Goal: Task Accomplishment & Management: Use online tool/utility

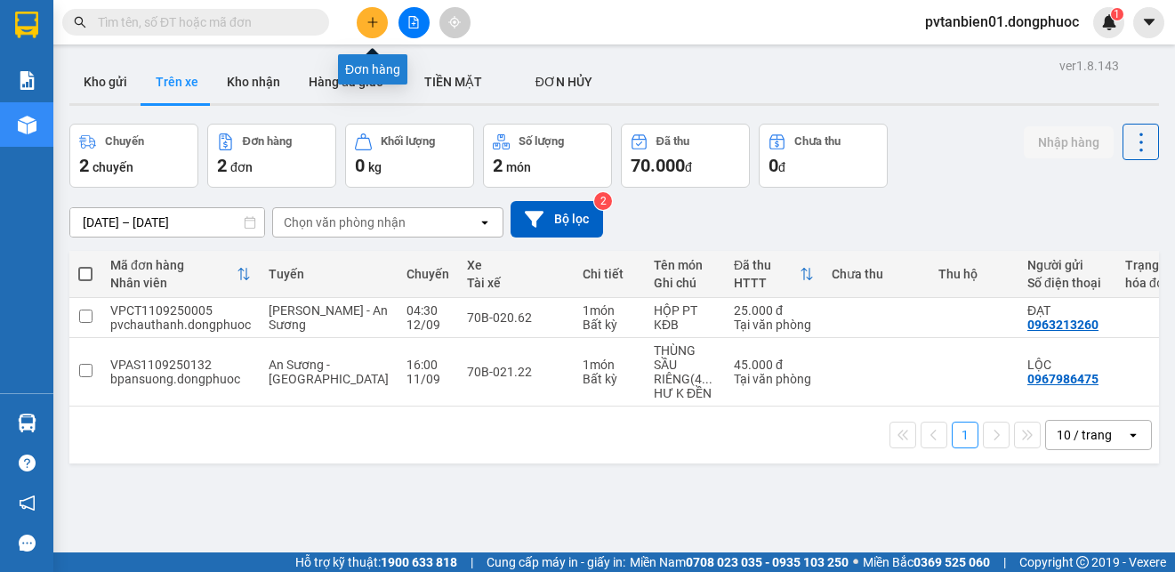
click at [381, 23] on button at bounding box center [372, 22] width 31 height 31
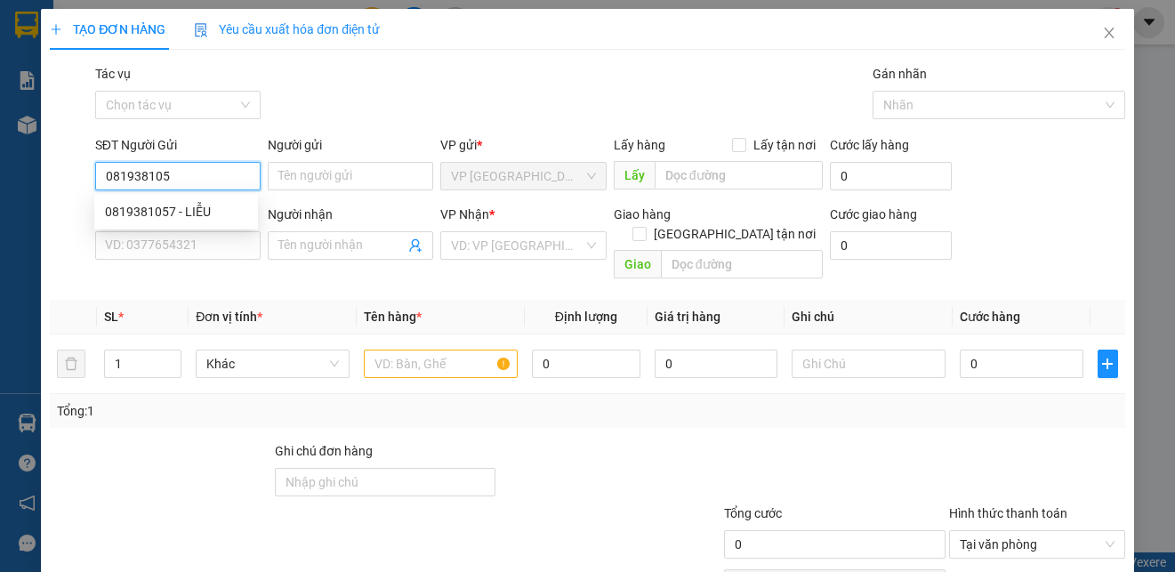
type input "0819381057"
click at [197, 207] on div "0819381057 - LIỄU" at bounding box center [176, 212] width 142 height 20
type input "LIỄU"
type input "0399937578"
type input "TRINH"
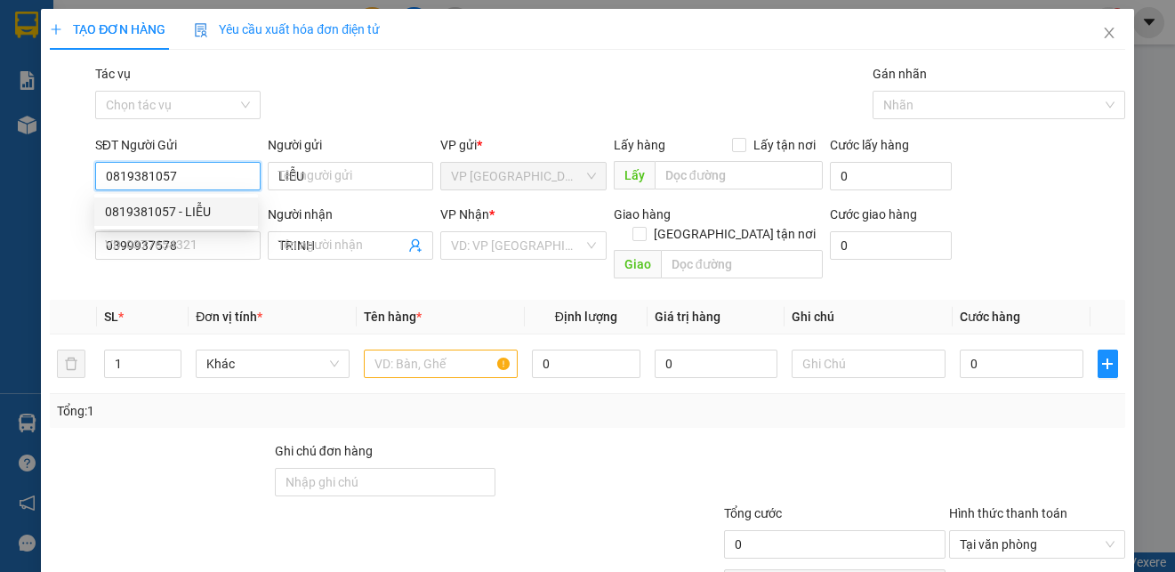
type input "45.000"
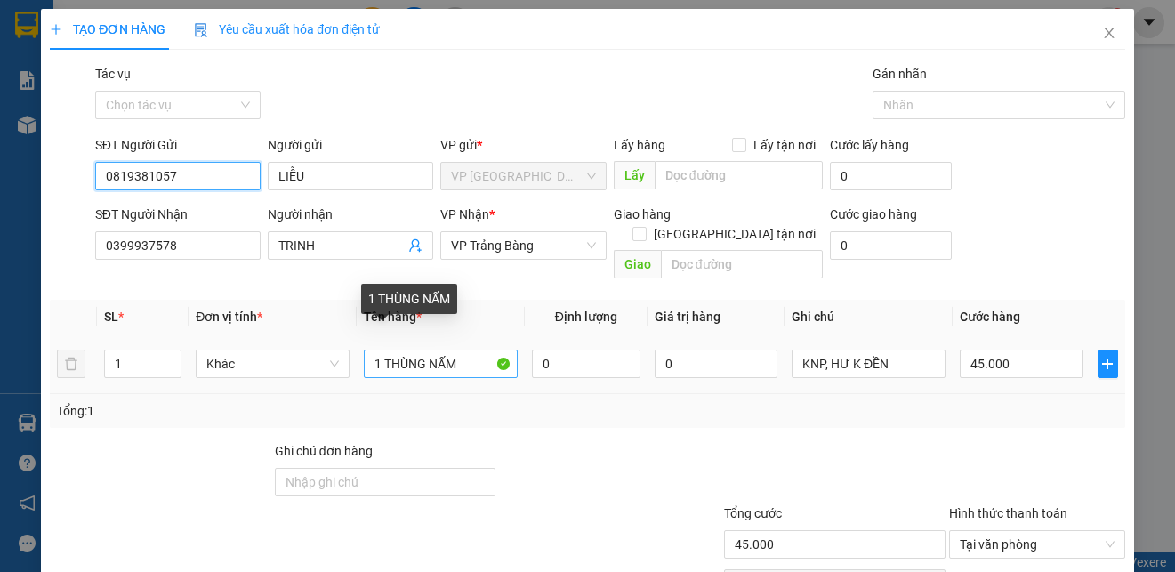
type input "0819381057"
click at [464, 349] on input "1 THÙNG NẤM" at bounding box center [441, 363] width 154 height 28
type input "1"
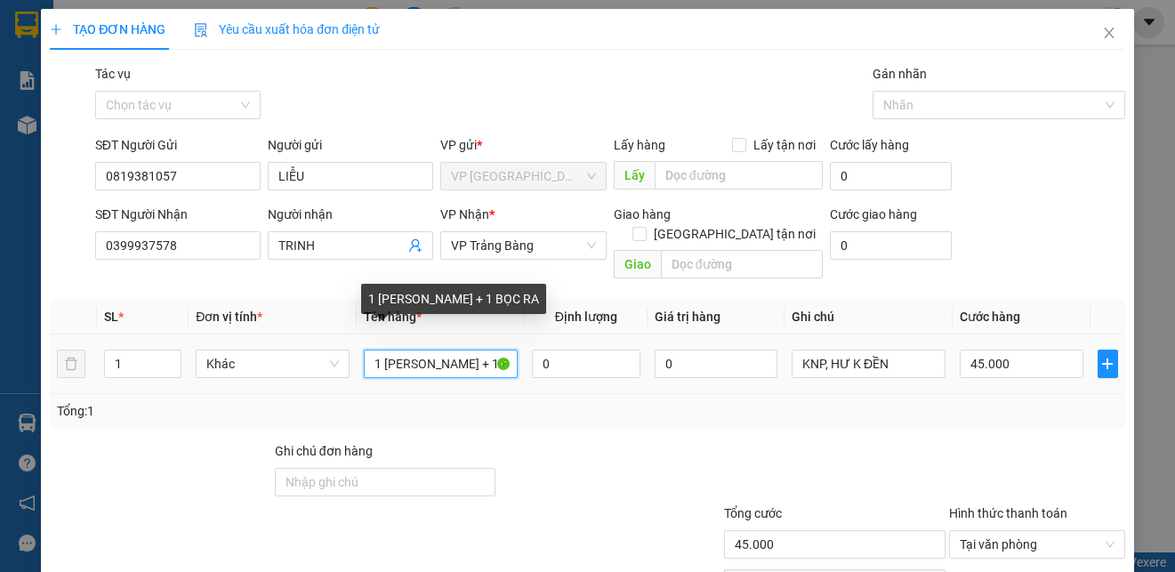
scroll to position [0, 8]
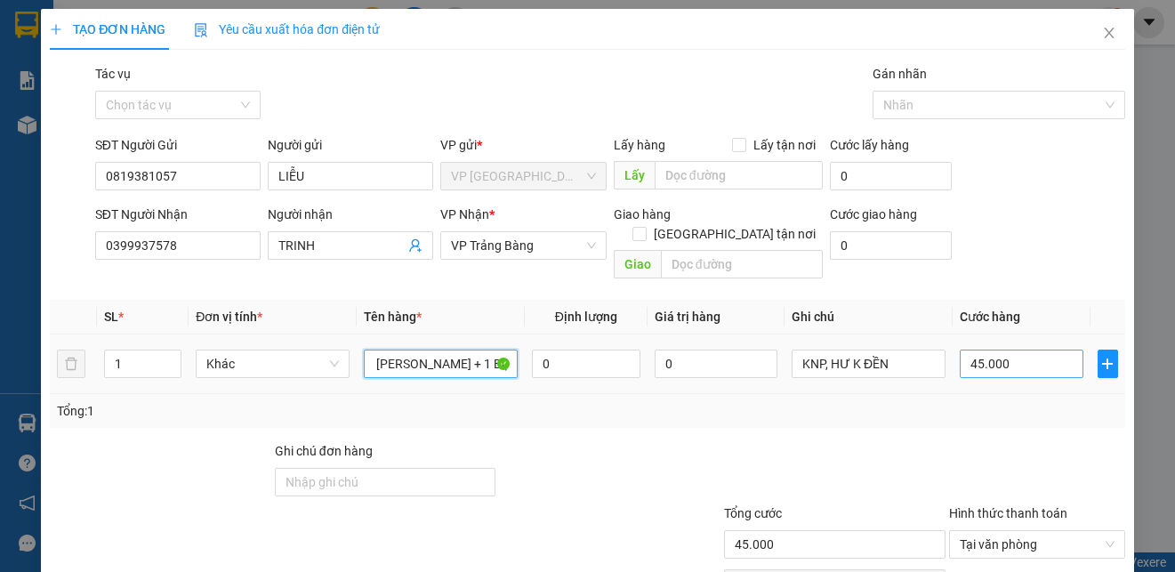
type input "1 [PERSON_NAME] + 1 BỌC RAU"
click at [1009, 349] on input "45.000" at bounding box center [1021, 363] width 124 height 28
type input "8"
type input "85"
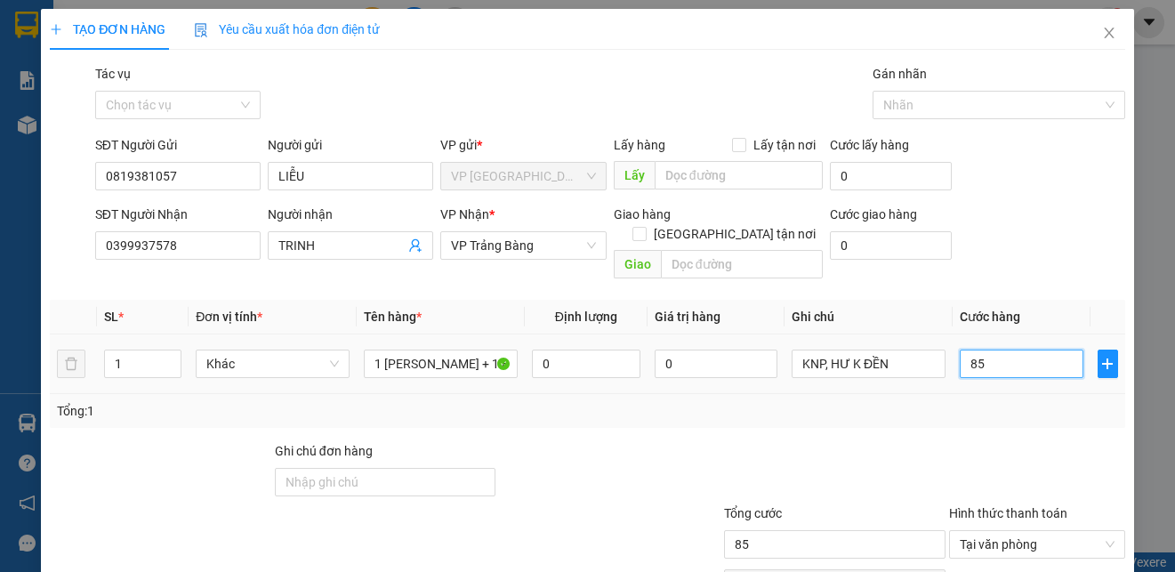
type input "850"
type input "8.500"
type input "85.000"
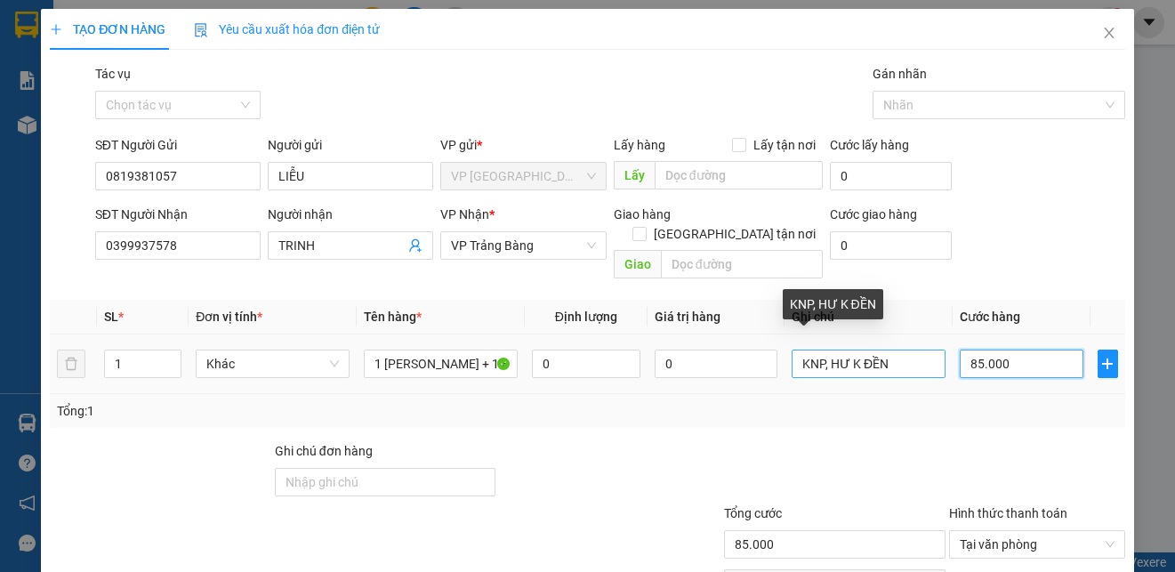
type input "85.000"
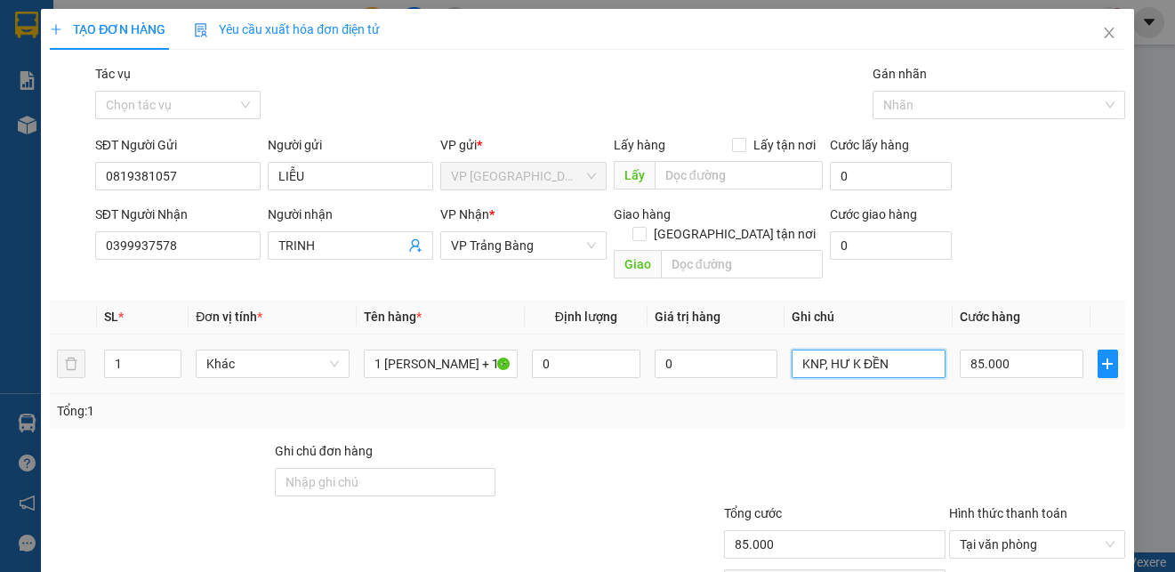
drag, startPoint x: 822, startPoint y: 348, endPoint x: 743, endPoint y: 322, distance: 82.4
click at [743, 349] on tr "1 Khác 1 BAO RAU + 1 BỌC RAU 0 0 KNP, HƯ K ĐỀN 85.000" at bounding box center [587, 364] width 1075 height 60
click at [810, 349] on input "HƯ K ĐỀN" at bounding box center [868, 363] width 154 height 28
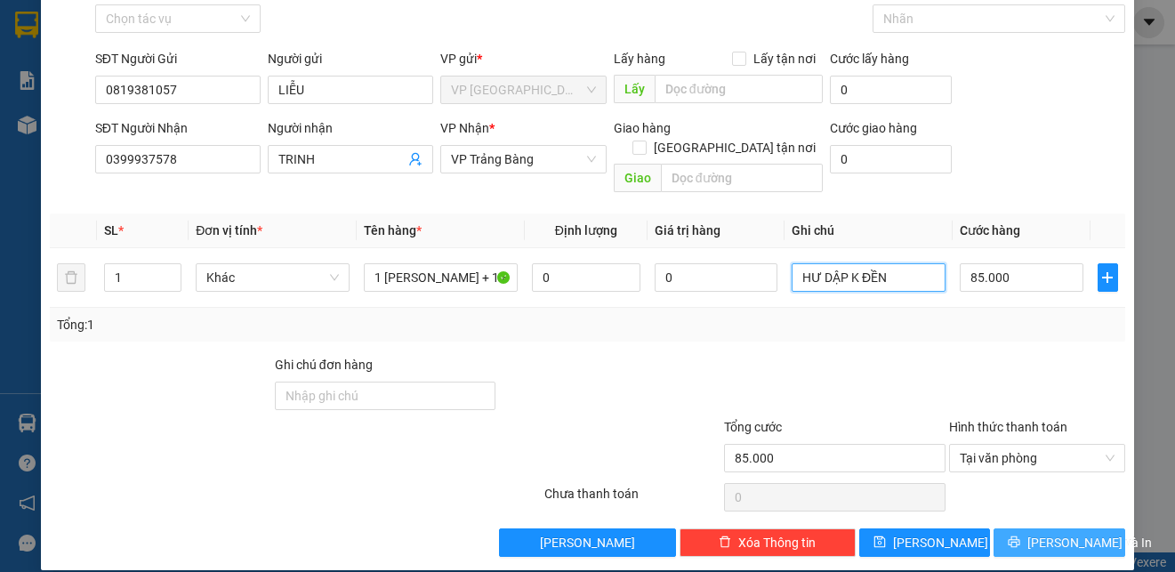
type input "HƯ DẬP K ĐỀN"
click at [1058, 528] on button "[PERSON_NAME] và In" at bounding box center [1059, 542] width 132 height 28
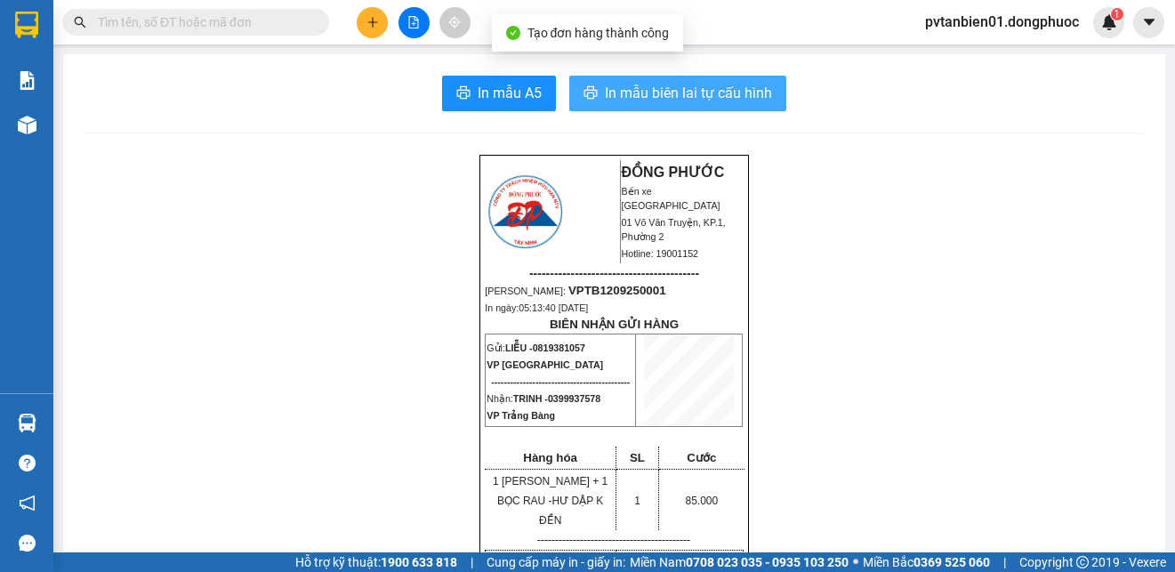
click at [701, 91] on span "In mẫu biên lai tự cấu hình" at bounding box center [688, 93] width 167 height 22
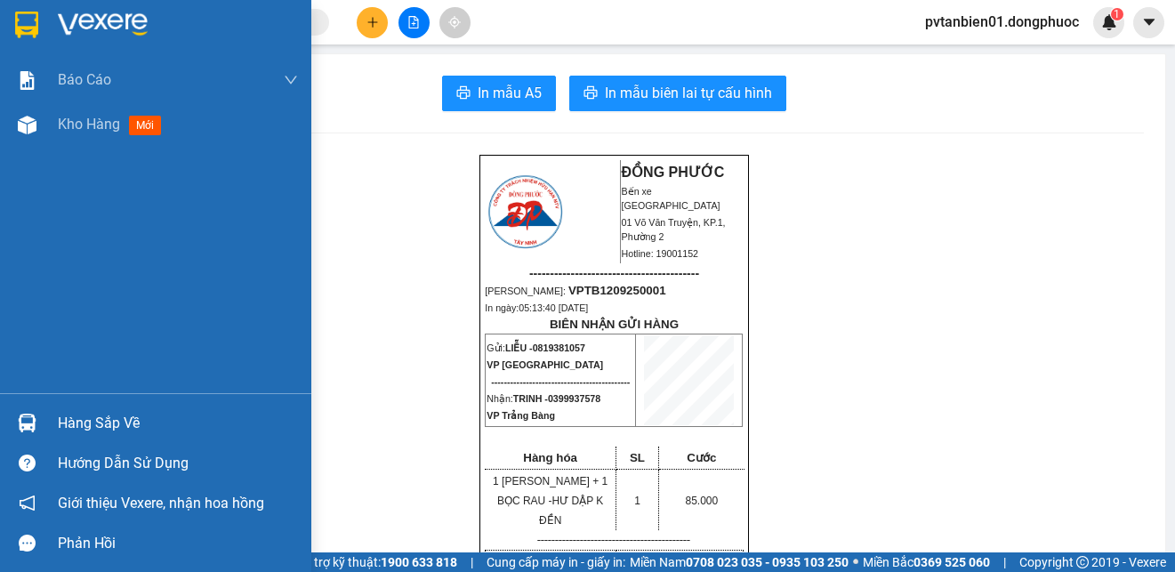
click at [10, 20] on div at bounding box center [155, 29] width 311 height 58
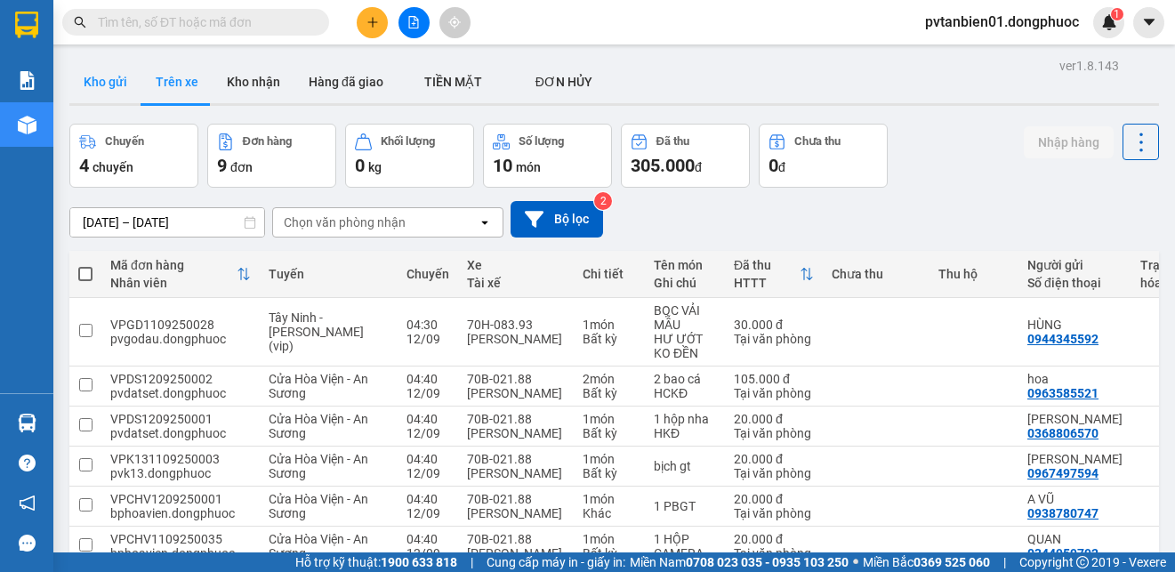
click at [115, 75] on button "Kho gửi" at bounding box center [105, 81] width 72 height 43
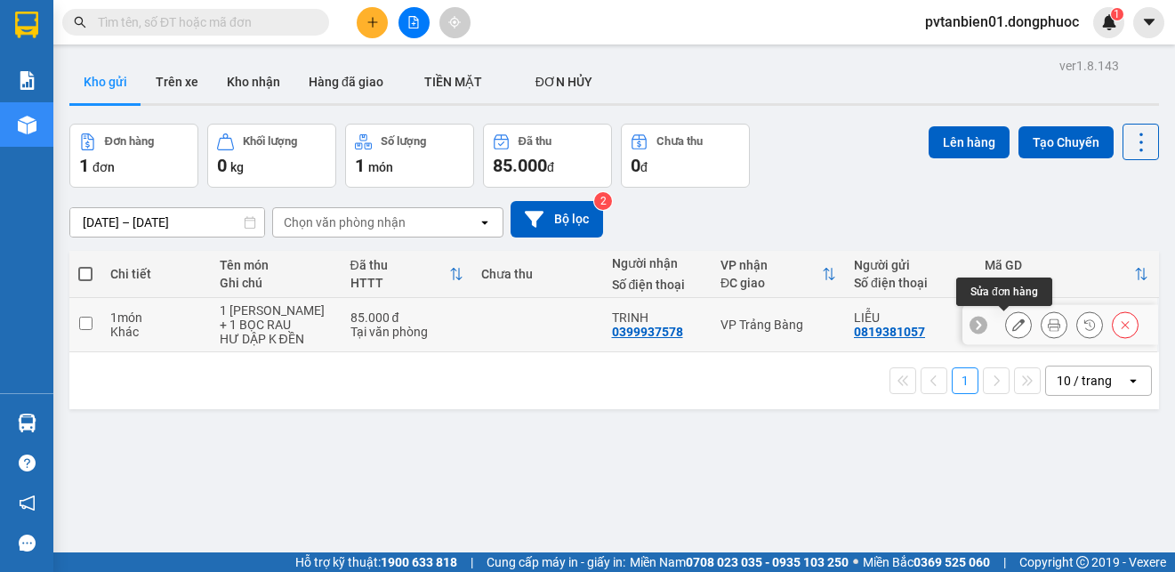
click at [1012, 324] on icon at bounding box center [1018, 324] width 12 height 12
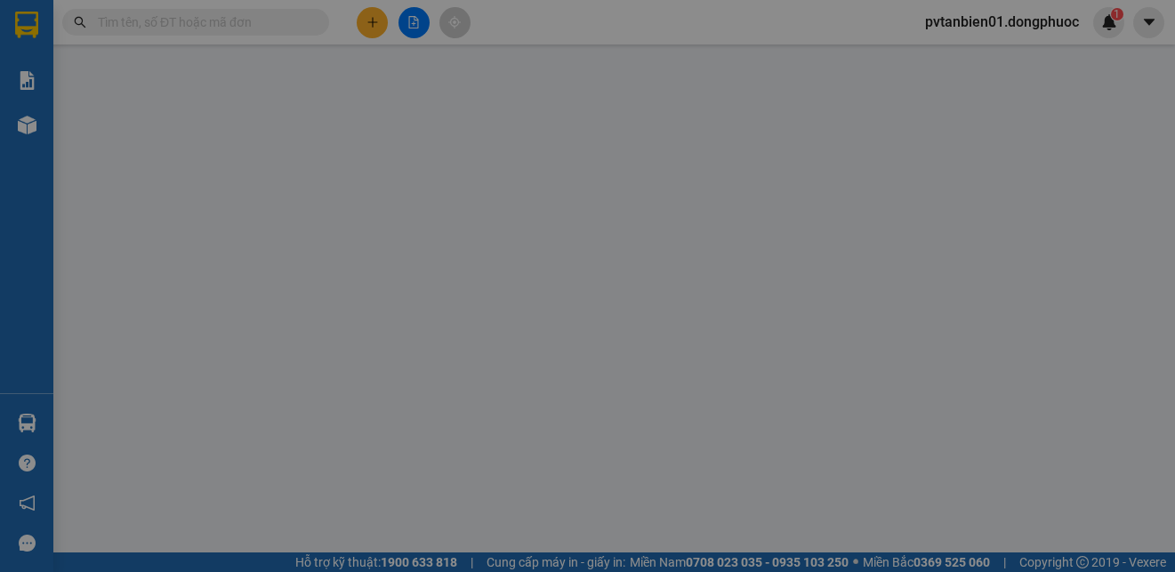
type input "0819381057"
type input "LIỄU"
type input "0399937578"
type input "TRINH"
type input "85.000"
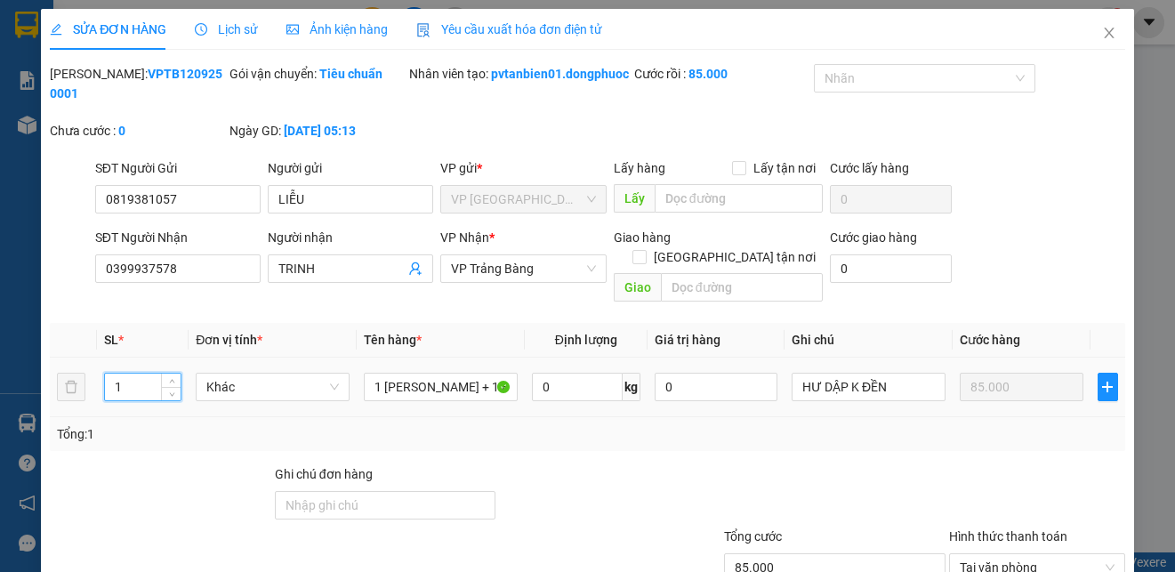
click at [124, 379] on input "1" at bounding box center [143, 386] width 76 height 27
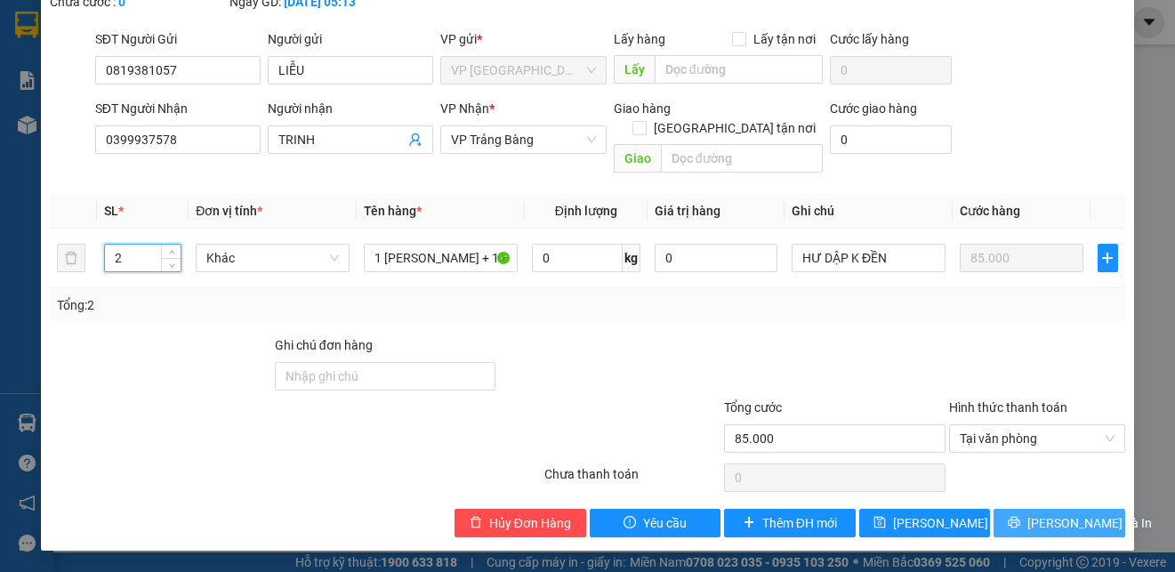
type input "2"
click at [1058, 523] on span "[PERSON_NAME] và In" at bounding box center [1089, 523] width 124 height 20
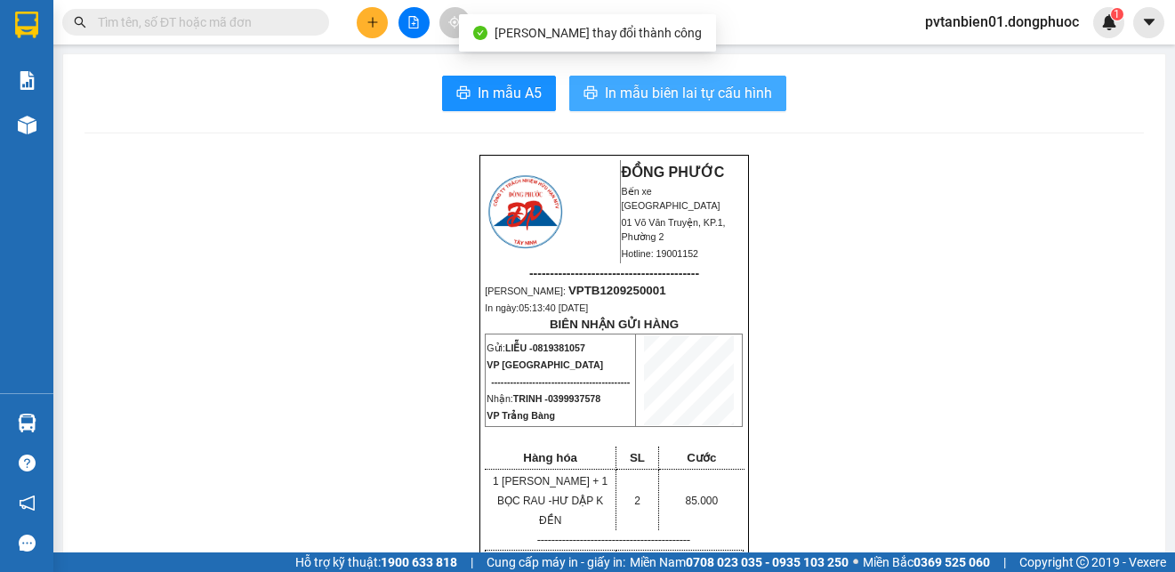
click at [624, 86] on span "In mẫu biên lai tự cấu hình" at bounding box center [688, 93] width 167 height 22
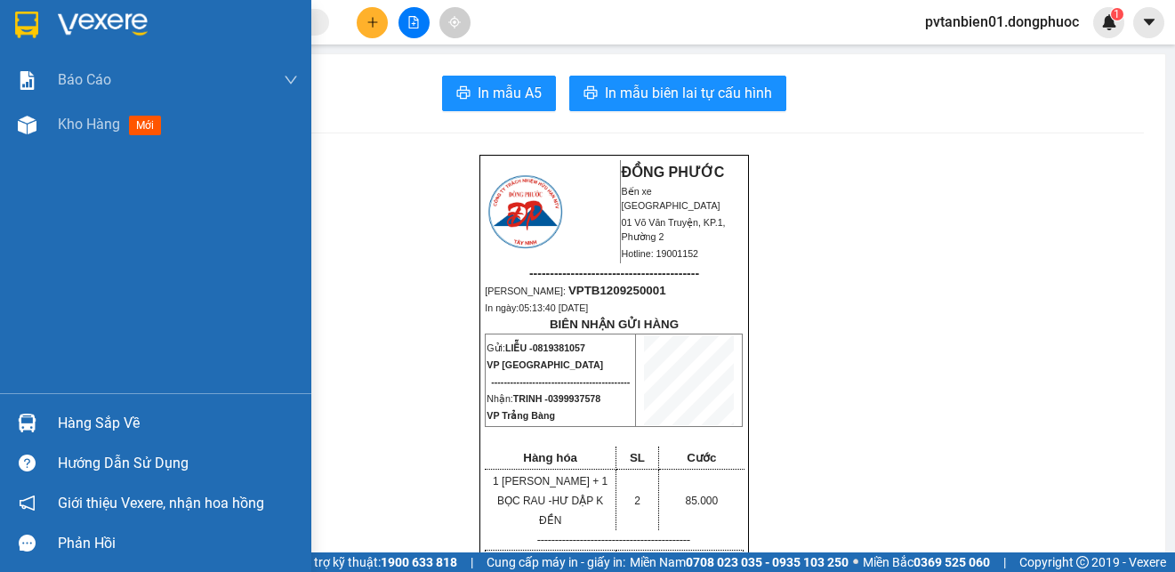
click at [30, 23] on img at bounding box center [26, 25] width 23 height 27
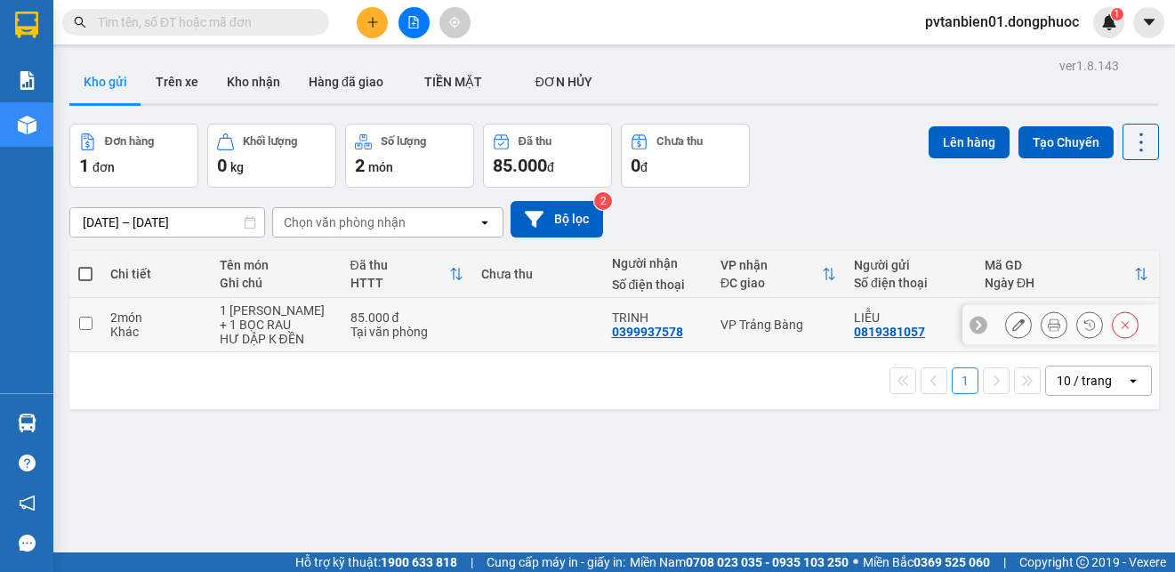
click at [534, 328] on td at bounding box center [537, 325] width 131 height 54
checkbox input "true"
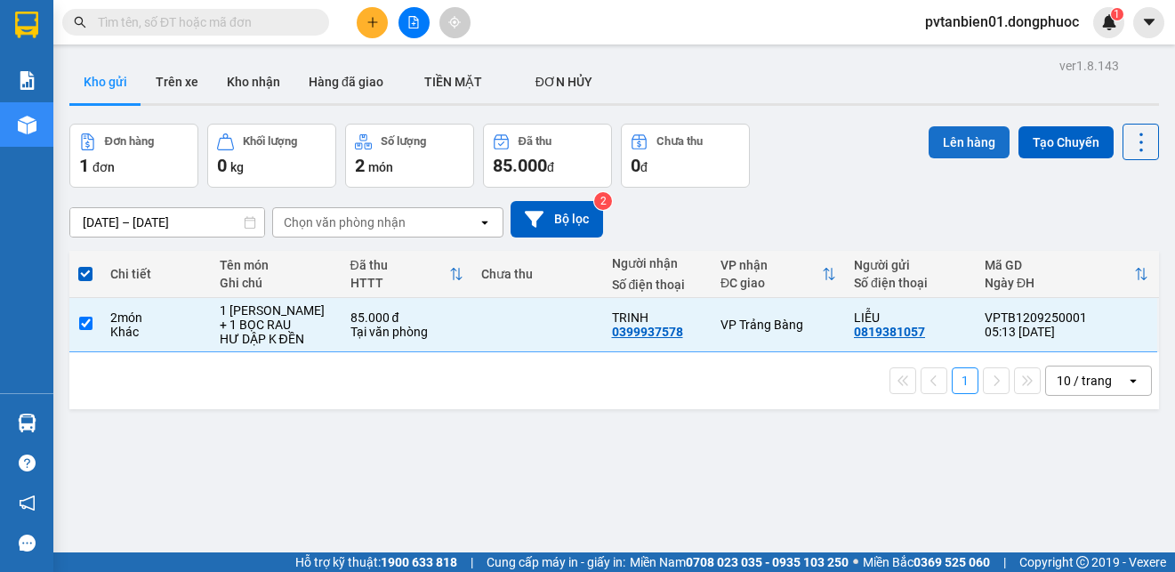
click at [953, 141] on button "Lên hàng" at bounding box center [968, 142] width 81 height 32
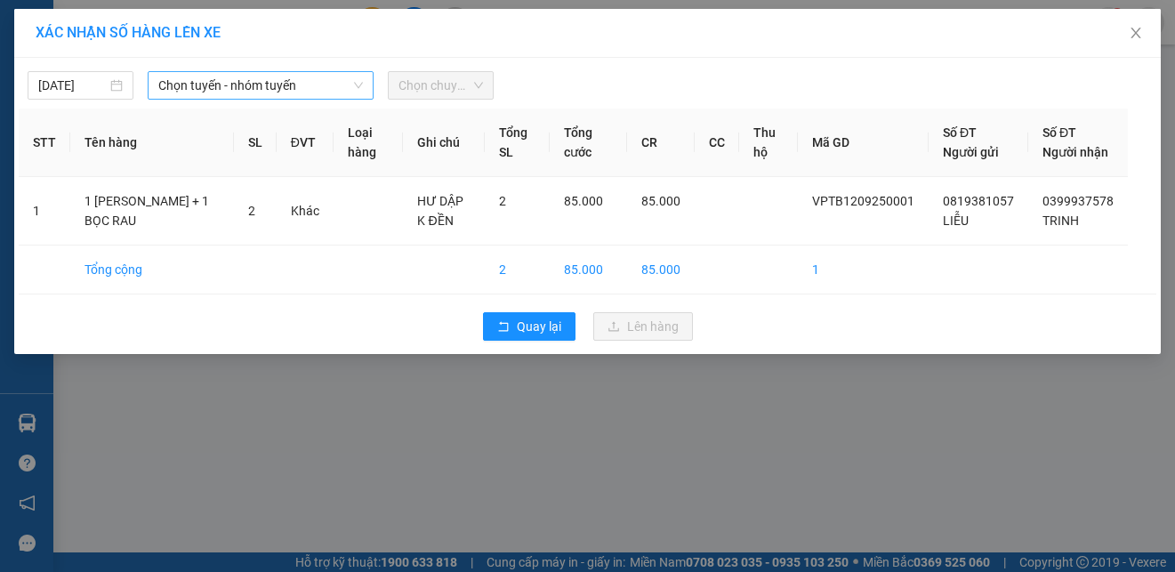
click at [262, 81] on span "Chọn tuyến - nhóm tuyến" at bounding box center [260, 85] width 204 height 27
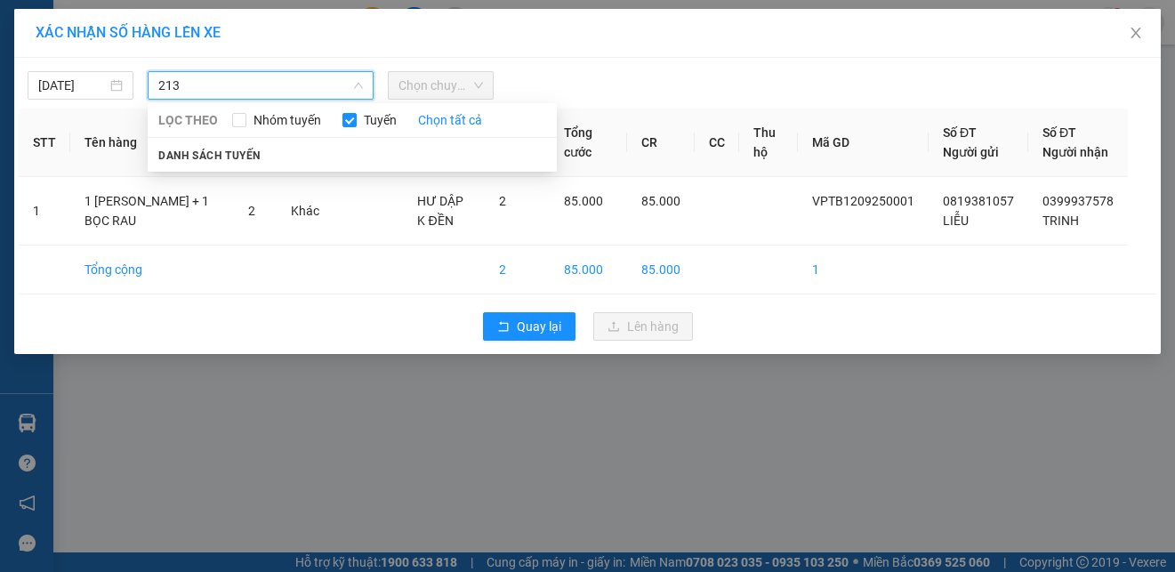
type input "2131"
click at [639, 66] on div "[DATE] LỌC THEO Nhóm tuyến Tuyến Chọn tất cả Danh sách tuyến Chọn chuyến" at bounding box center [587, 80] width 1137 height 37
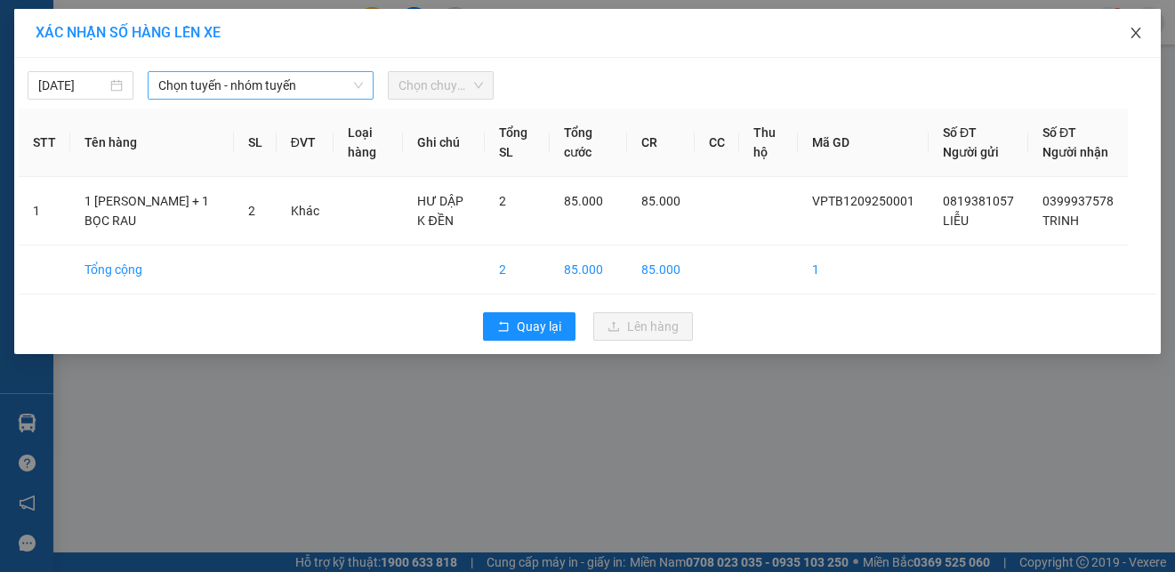
click at [1139, 28] on icon "close" at bounding box center [1135, 33] width 14 height 14
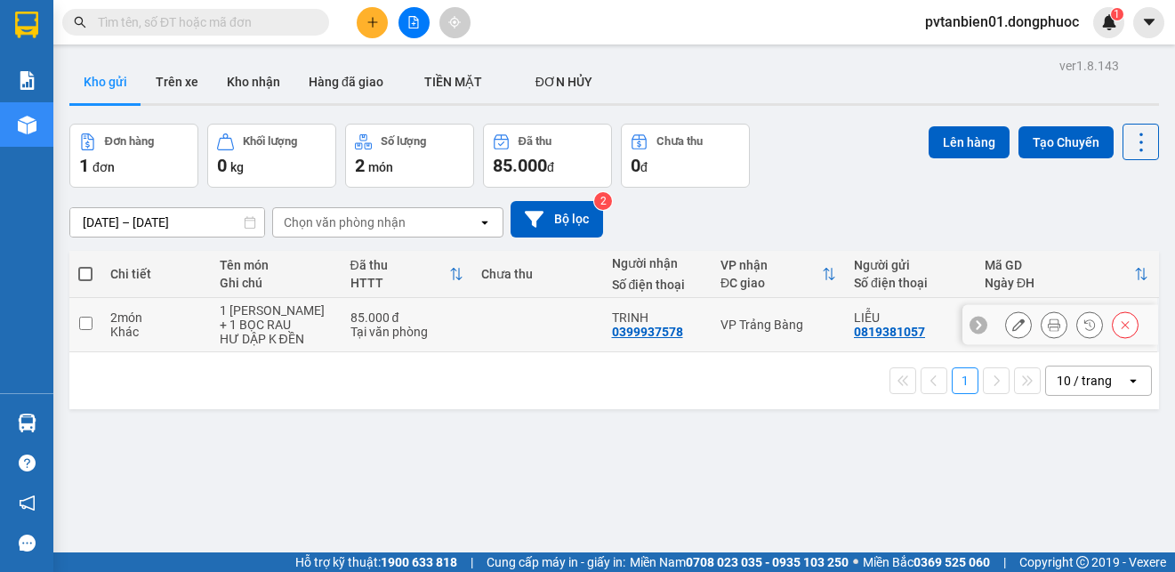
click at [504, 337] on td at bounding box center [537, 325] width 131 height 54
checkbox input "true"
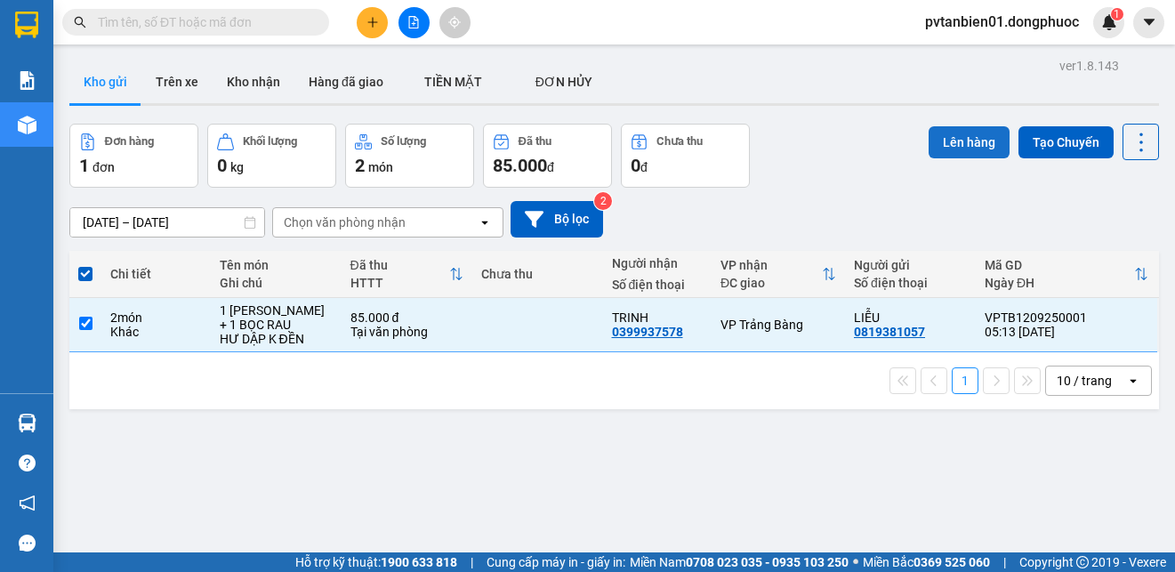
click at [934, 130] on button "Lên hàng" at bounding box center [968, 142] width 81 height 32
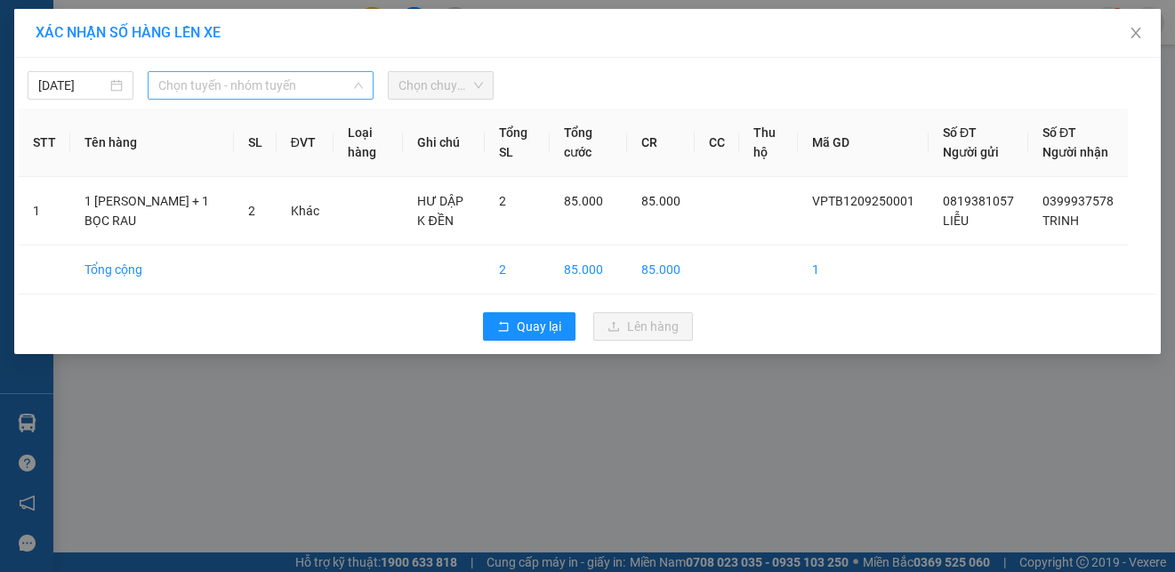
click at [315, 84] on span "Chọn tuyến - nhóm tuyến" at bounding box center [260, 85] width 204 height 27
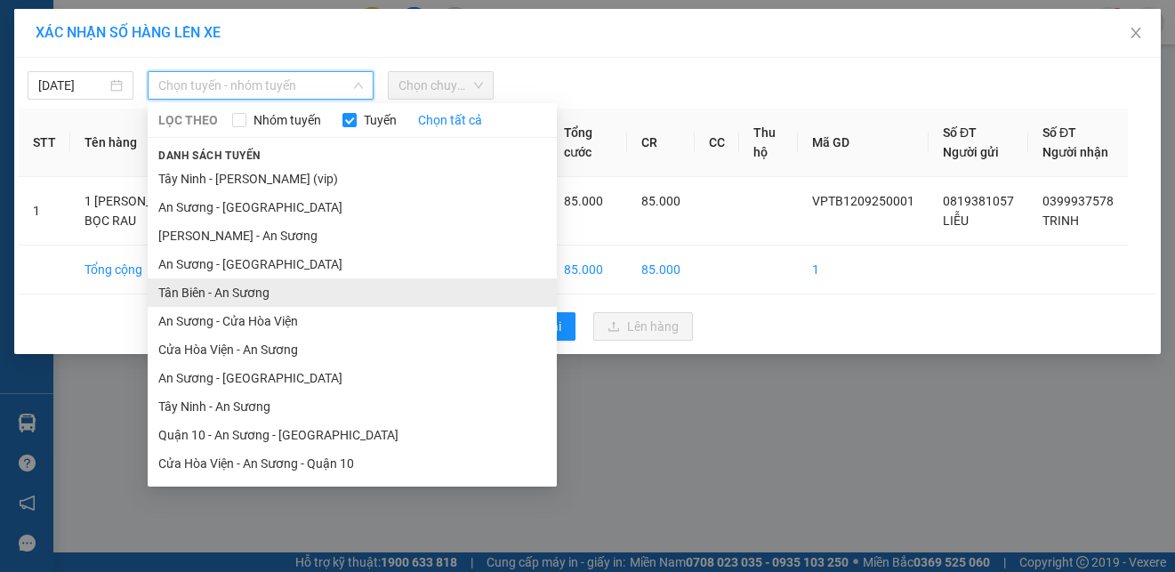
click at [362, 284] on li "Tân Biên - An Sương" at bounding box center [352, 292] width 409 height 28
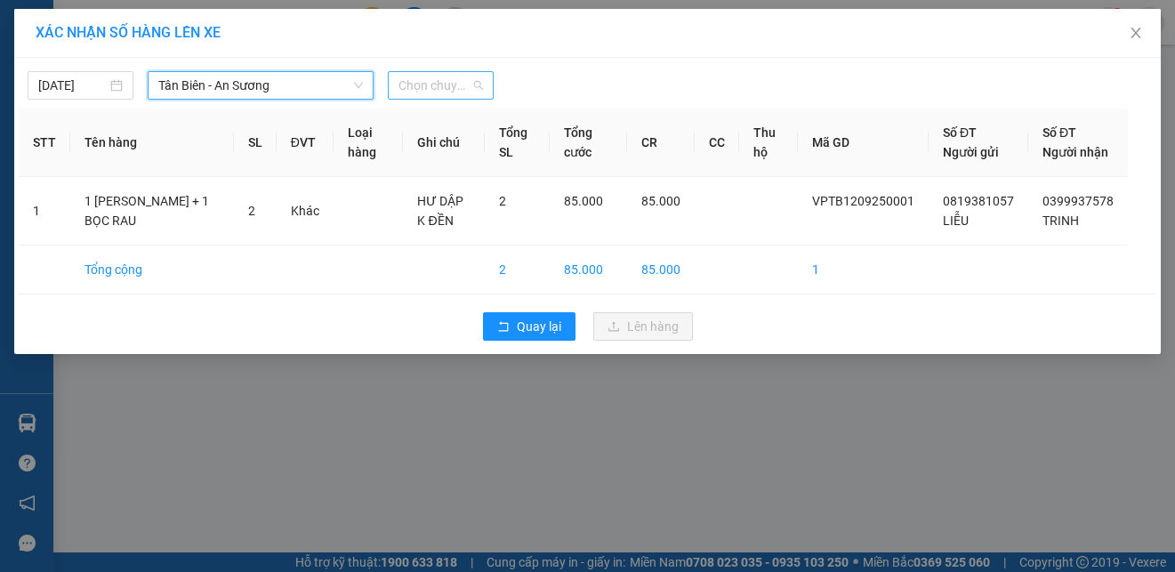
click at [438, 84] on span "Chọn chuyến" at bounding box center [440, 85] width 84 height 27
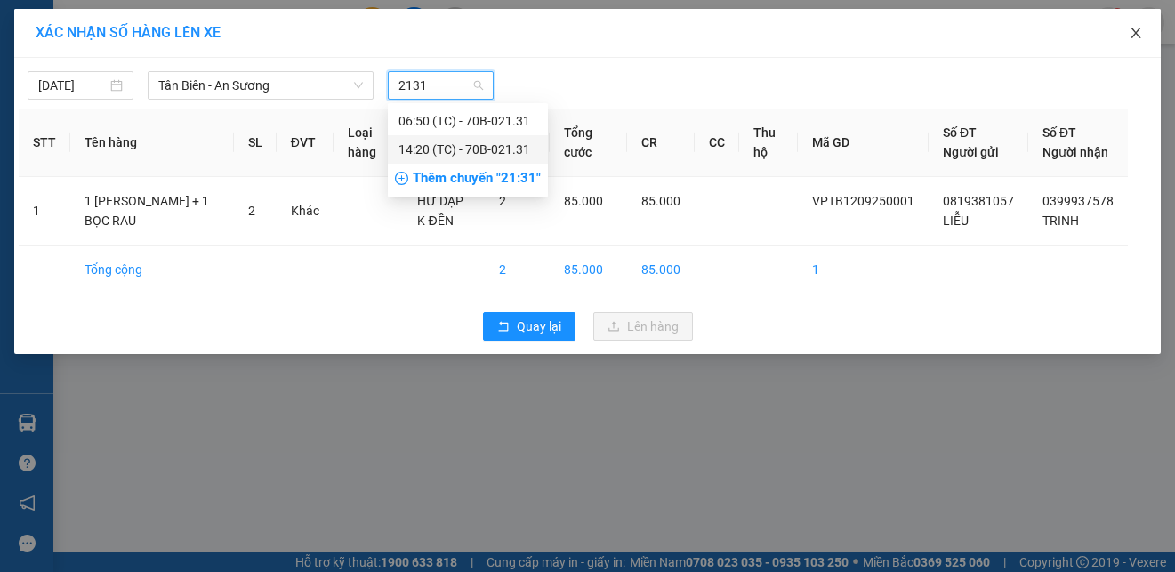
type input "2131"
click at [1135, 31] on icon "close" at bounding box center [1135, 33] width 14 height 14
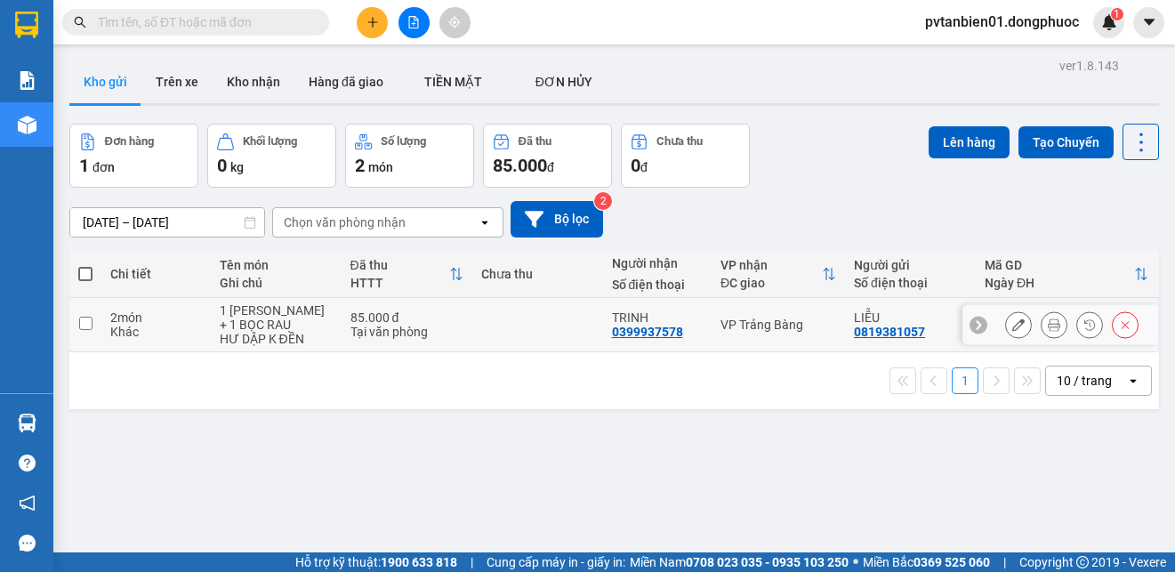
click at [548, 325] on td at bounding box center [537, 325] width 131 height 54
checkbox input "true"
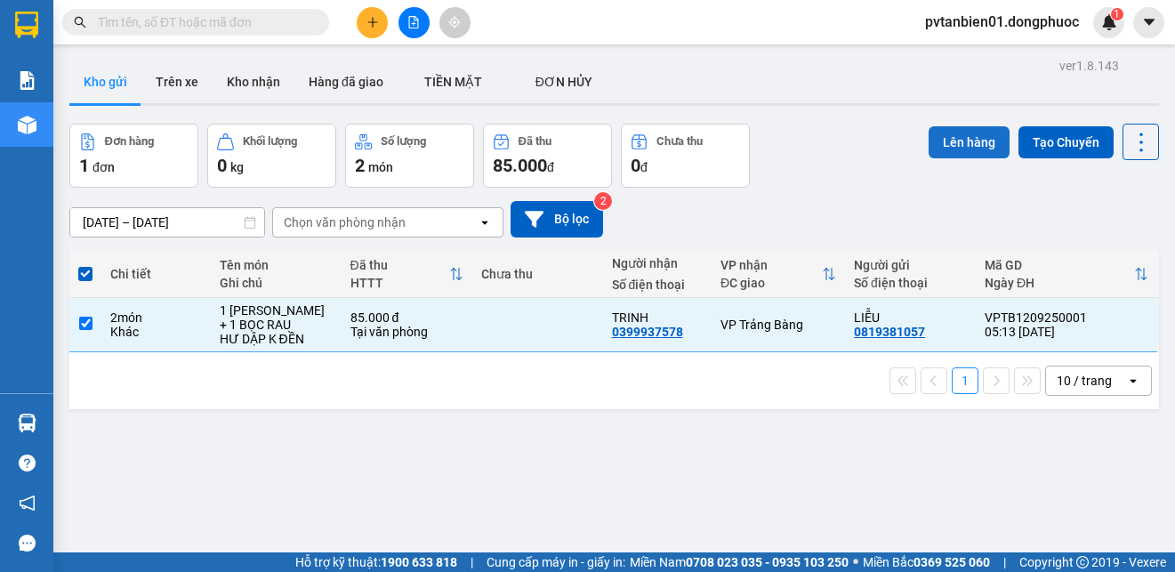
click at [972, 133] on button "Lên hàng" at bounding box center [968, 142] width 81 height 32
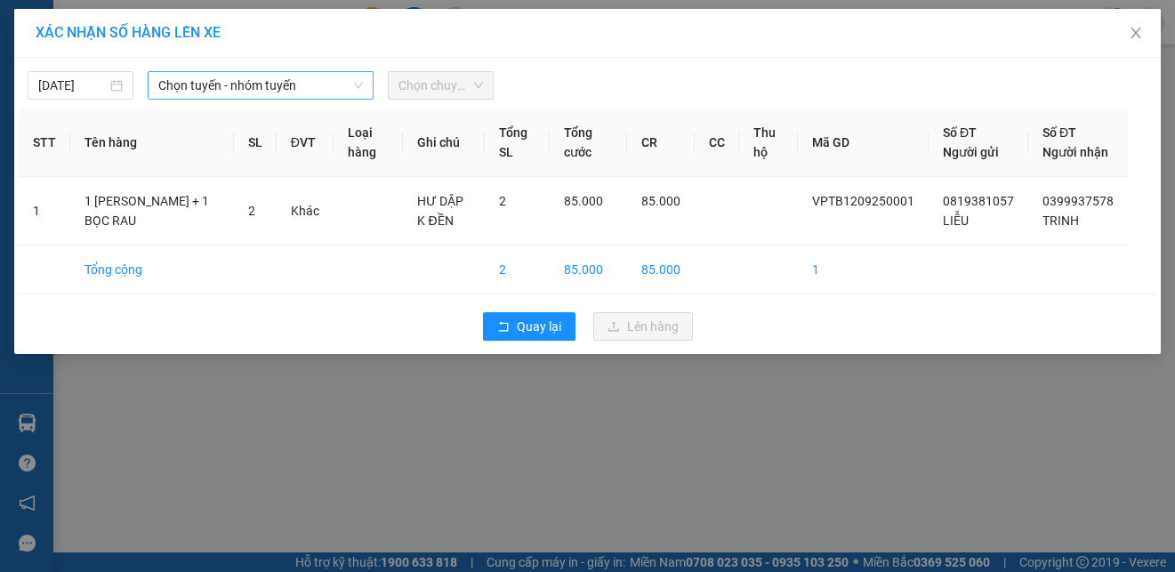
click at [240, 83] on span "Chọn tuyến - nhóm tuyến" at bounding box center [260, 85] width 204 height 27
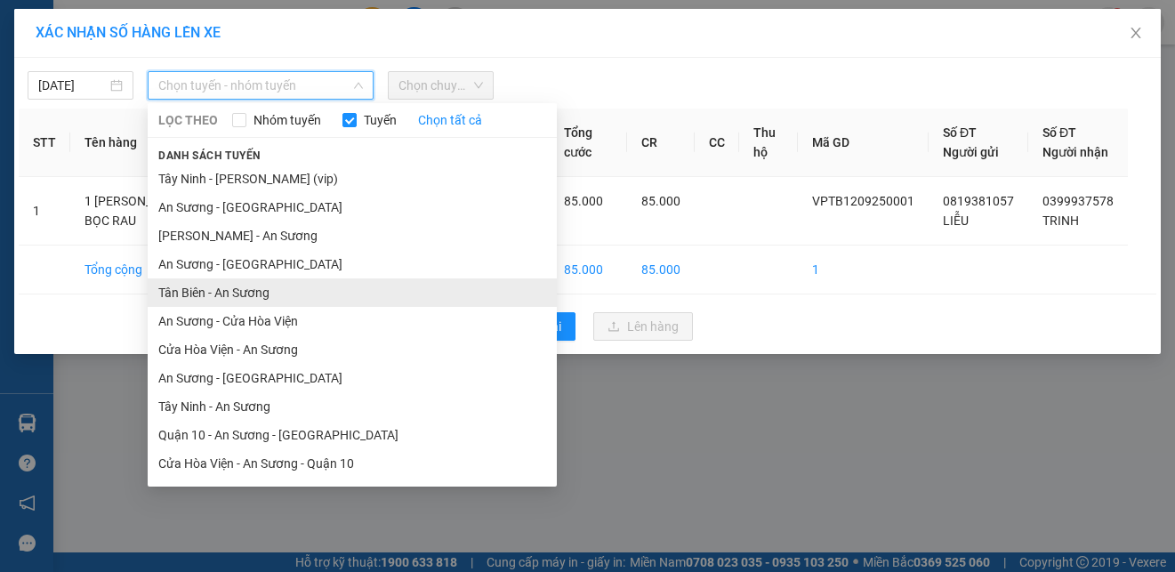
click at [240, 291] on li "Tân Biên - An Sương" at bounding box center [352, 292] width 409 height 28
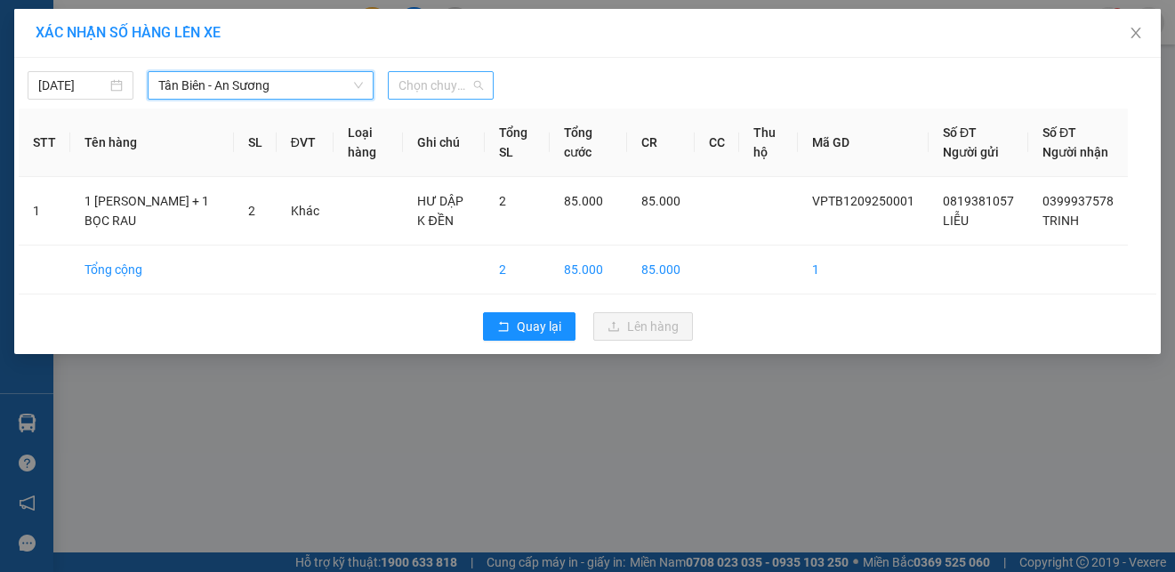
click at [467, 85] on span "Chọn chuyến" at bounding box center [440, 85] width 84 height 27
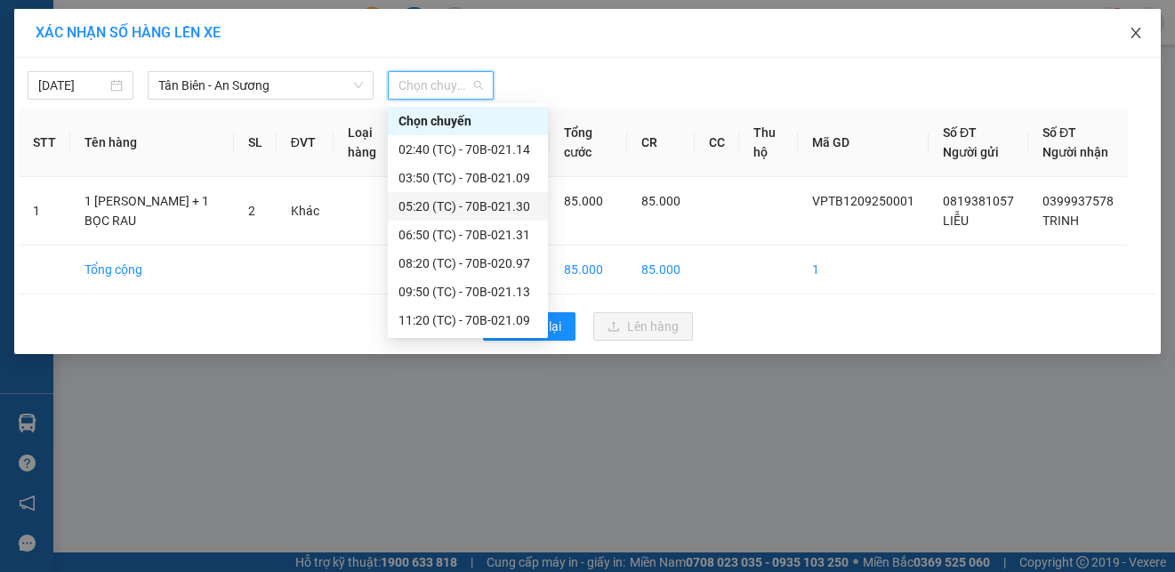
click at [1140, 26] on span "Close" at bounding box center [1136, 34] width 50 height 50
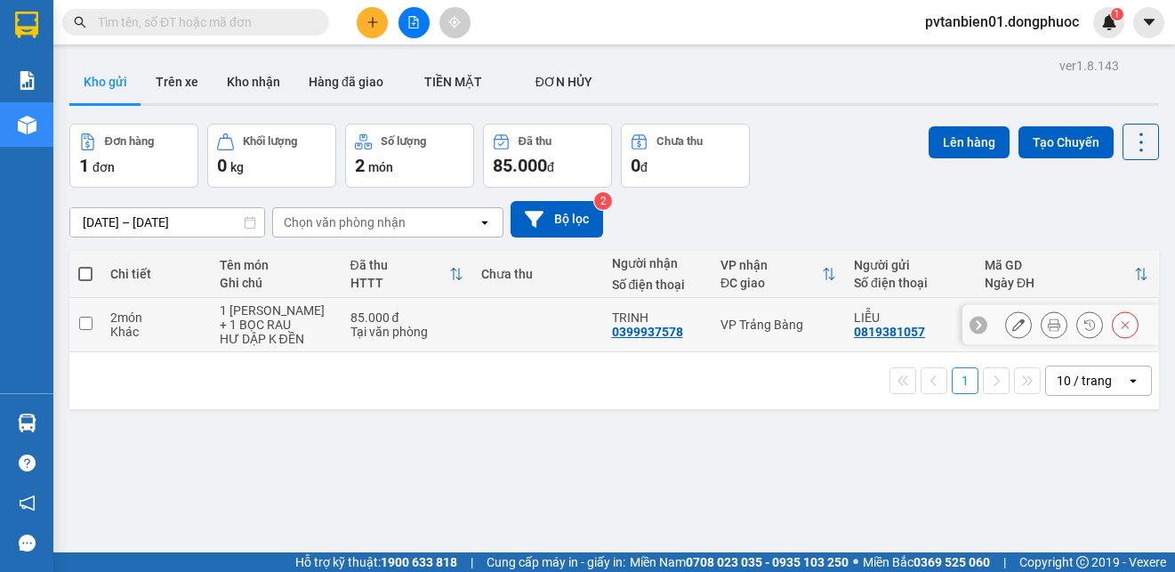
click at [526, 311] on td at bounding box center [537, 325] width 131 height 54
checkbox input "true"
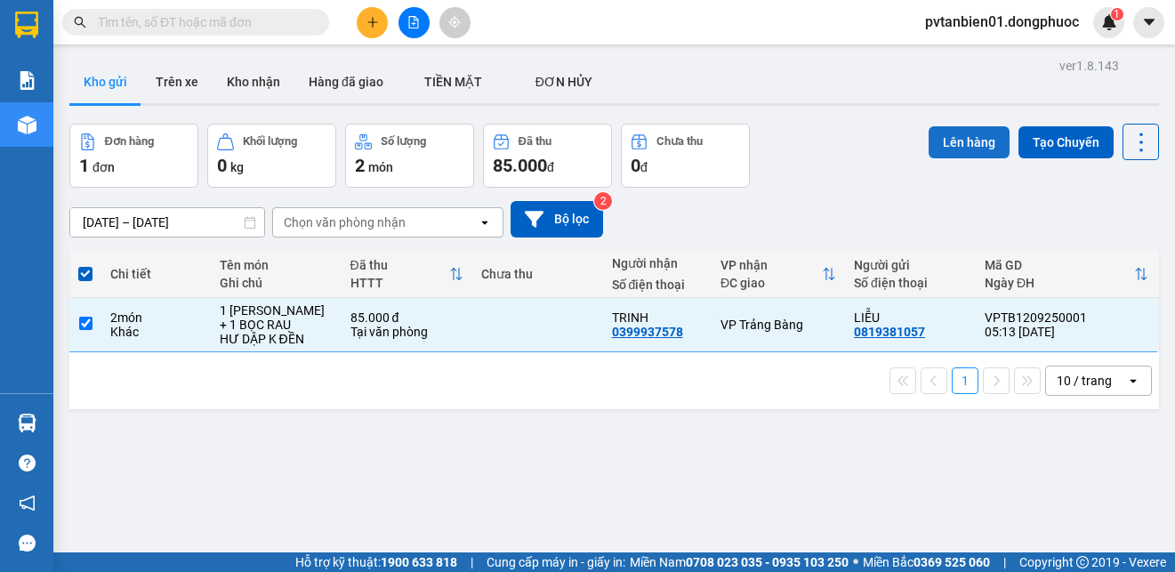
click at [966, 143] on button "Lên hàng" at bounding box center [968, 142] width 81 height 32
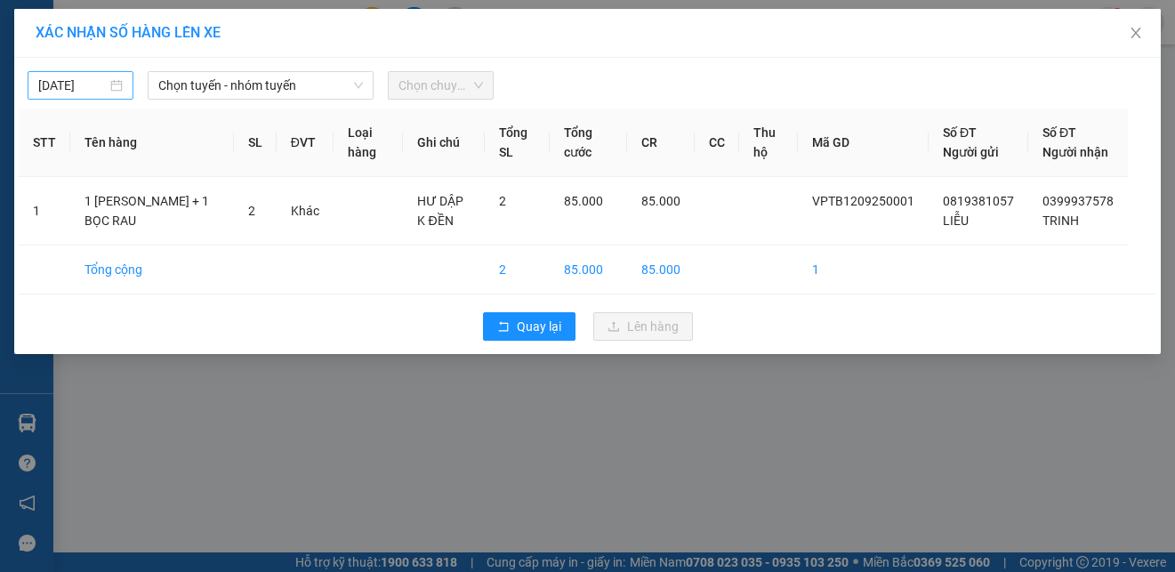
click at [93, 82] on body "Kết quả tìm kiếm ( 0 ) Bộ lọc No Data pvtanbien01.dongphuoc 1 Báo cáo Mẫu 1: Bá…" at bounding box center [587, 286] width 1175 height 572
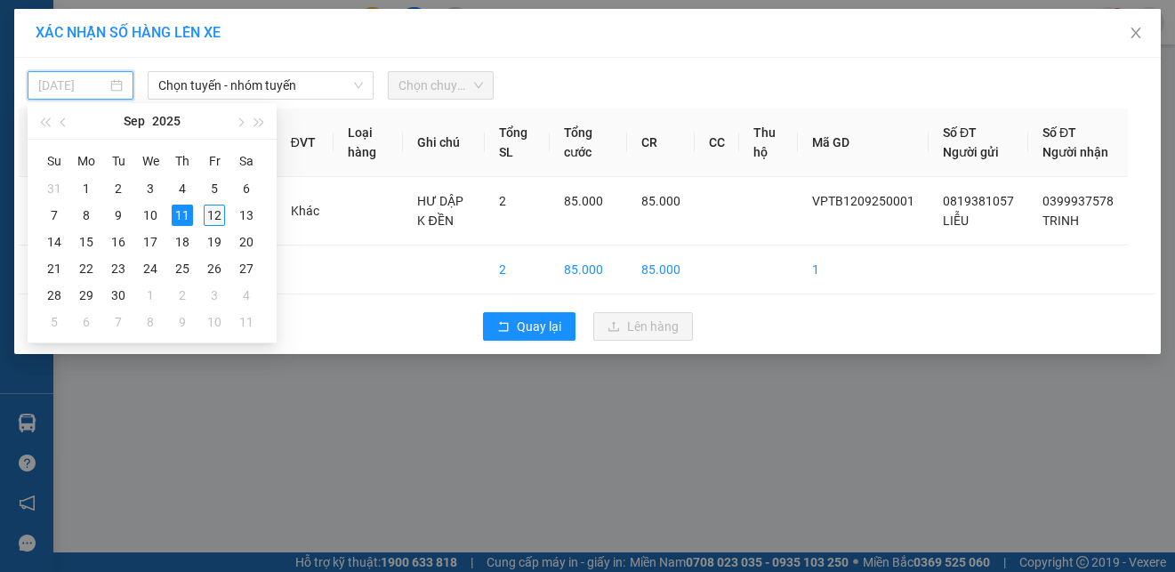
click at [218, 215] on div "12" at bounding box center [214, 214] width 21 height 21
type input "[DATE]"
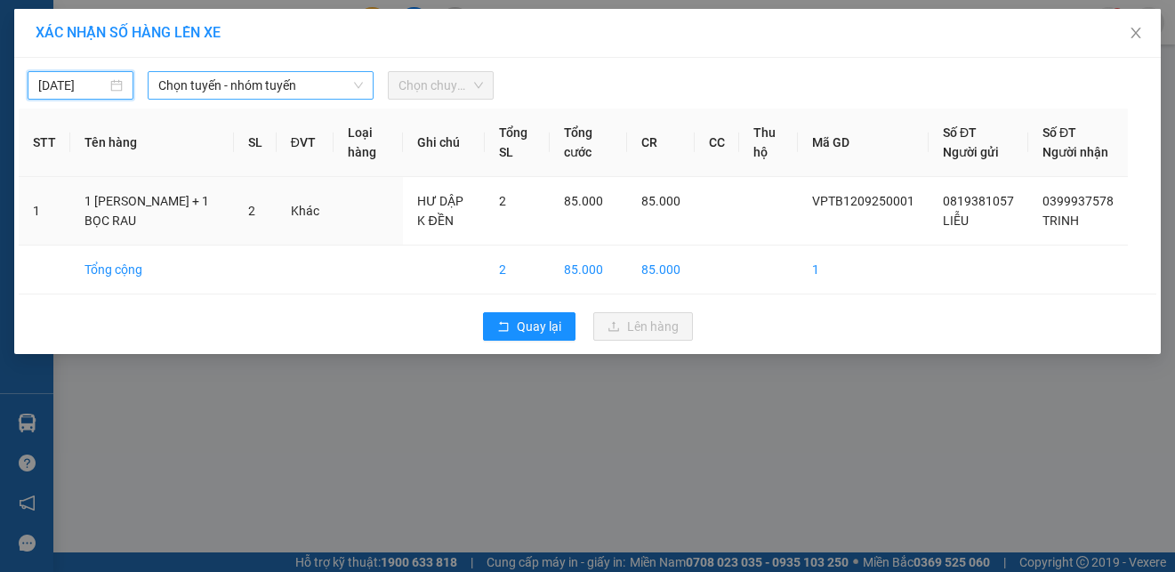
click at [301, 86] on span "Chọn tuyến - nhóm tuyến" at bounding box center [260, 85] width 204 height 27
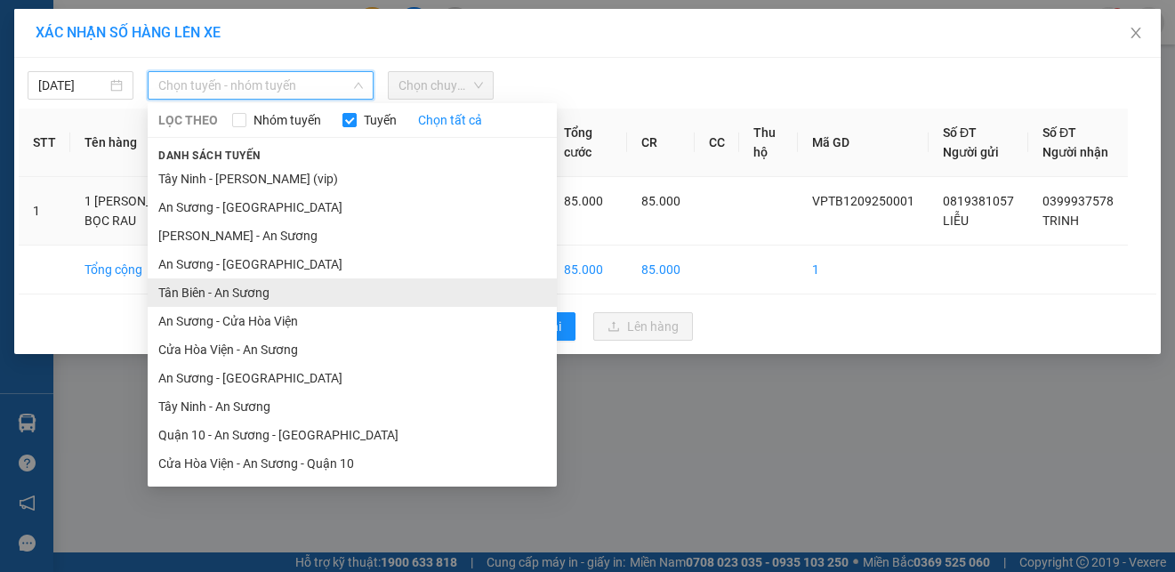
click at [219, 288] on li "Tân Biên - An Sương" at bounding box center [352, 292] width 409 height 28
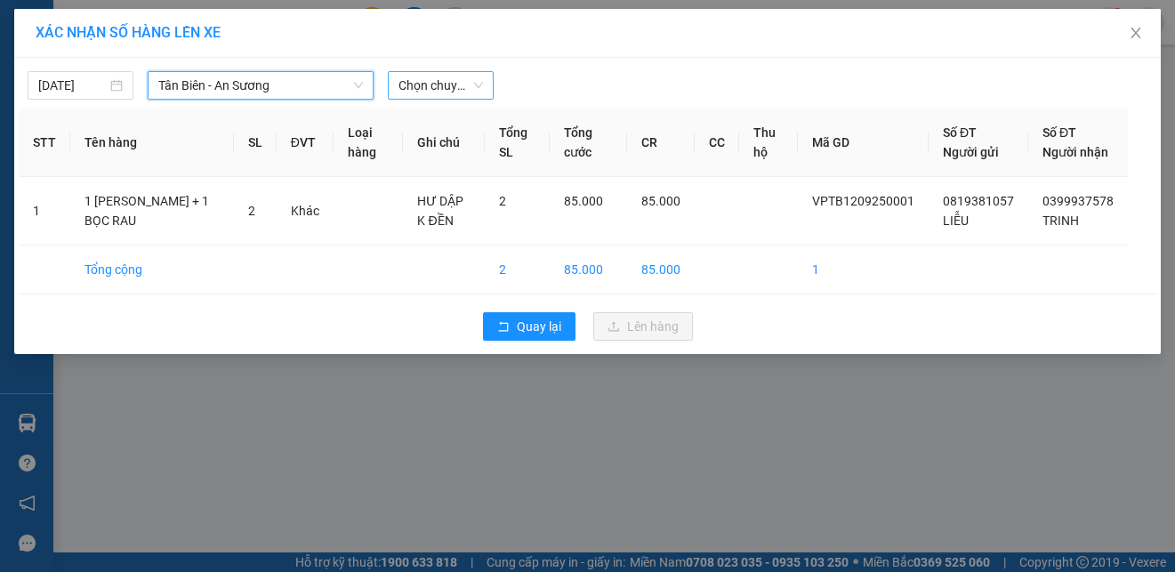
click at [421, 83] on span "Chọn chuyến" at bounding box center [440, 85] width 84 height 27
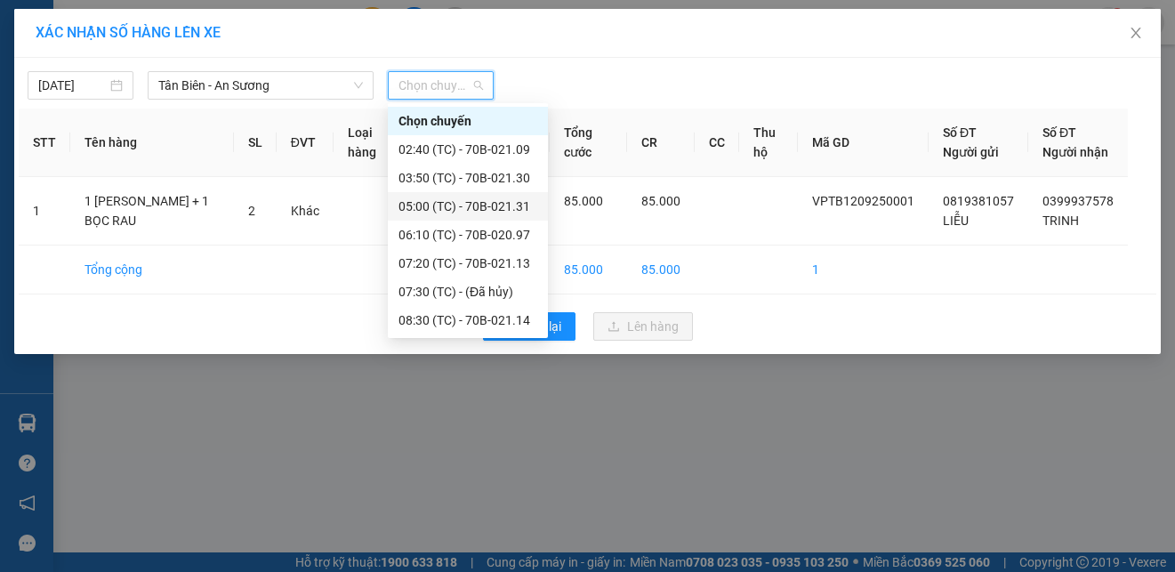
click at [514, 209] on div "05:00 (TC) - 70B-021.31" at bounding box center [467, 206] width 139 height 20
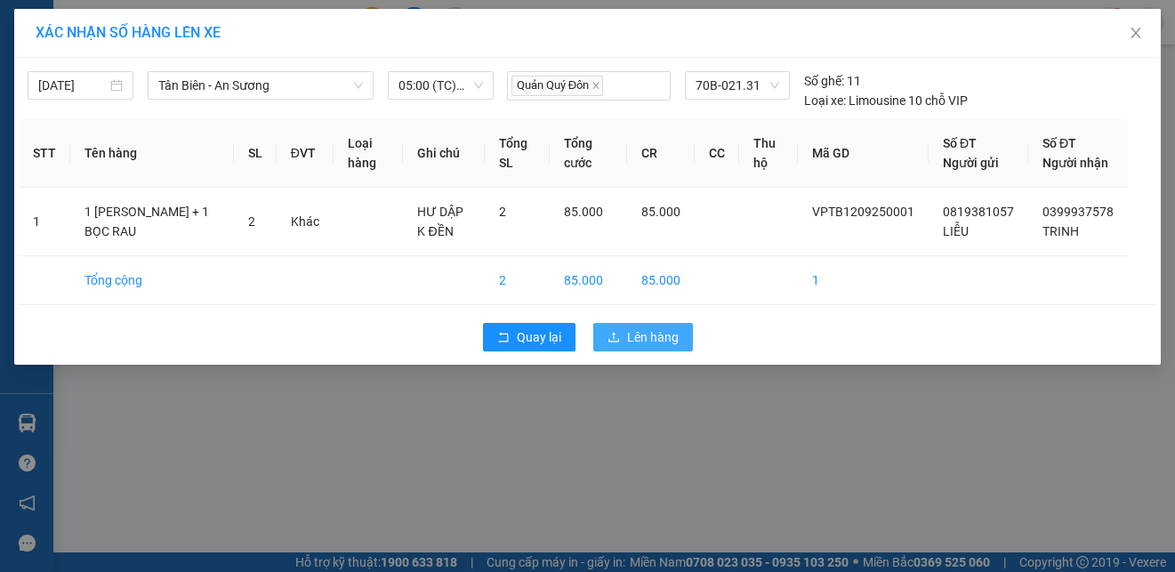
click at [655, 347] on span "Lên hàng" at bounding box center [653, 337] width 52 height 20
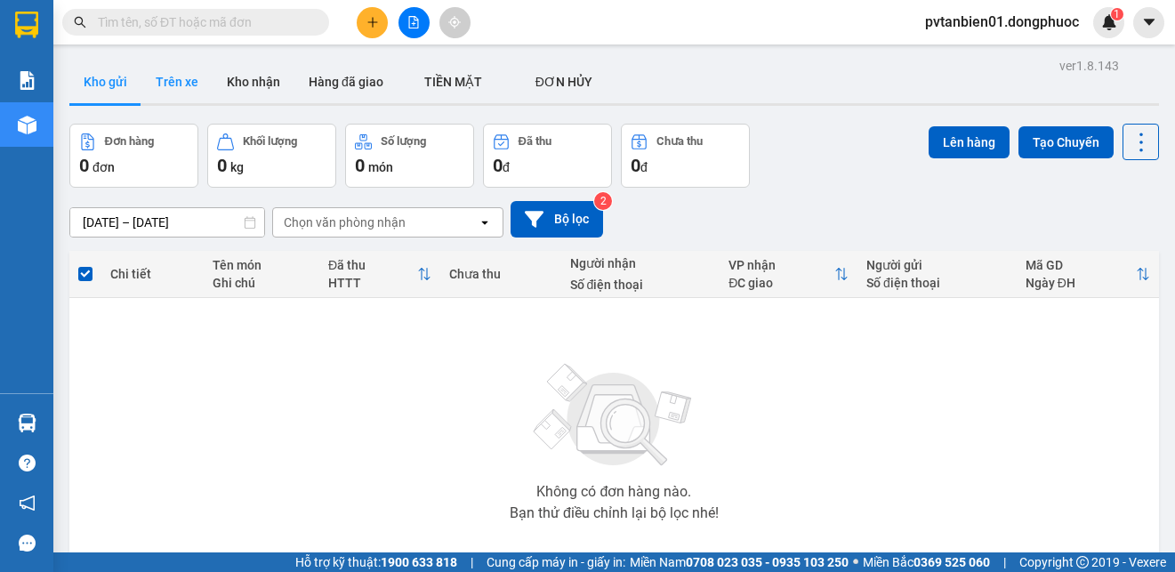
click at [180, 81] on button "Trên xe" at bounding box center [176, 81] width 71 height 43
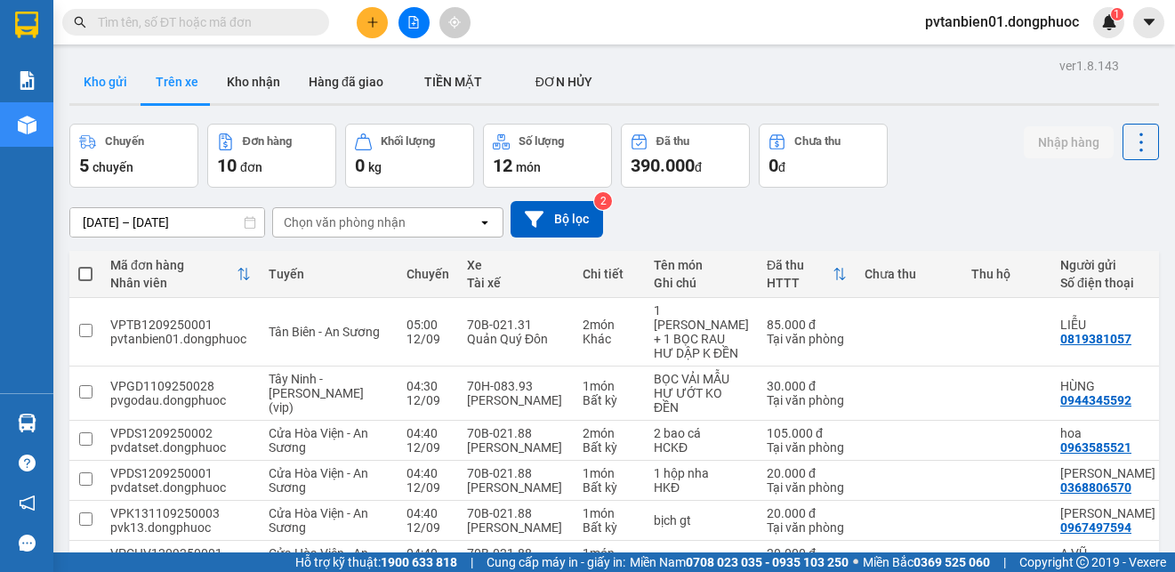
click at [87, 72] on button "Kho gửi" at bounding box center [105, 81] width 72 height 43
